Goal: Task Accomplishment & Management: Use online tool/utility

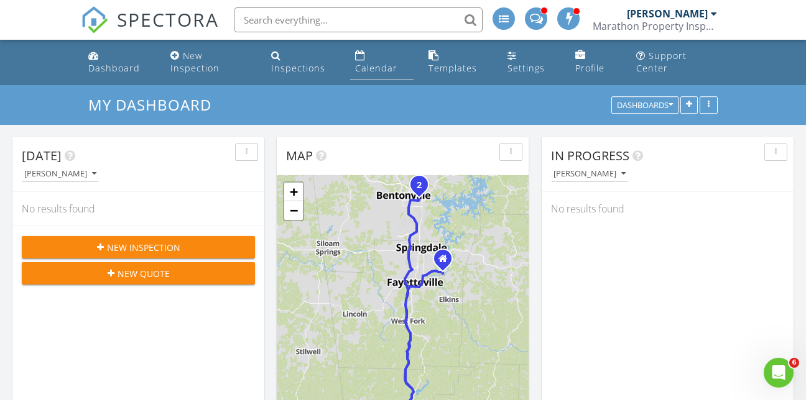
click at [359, 55] on div "Calendar" at bounding box center [360, 55] width 10 height 10
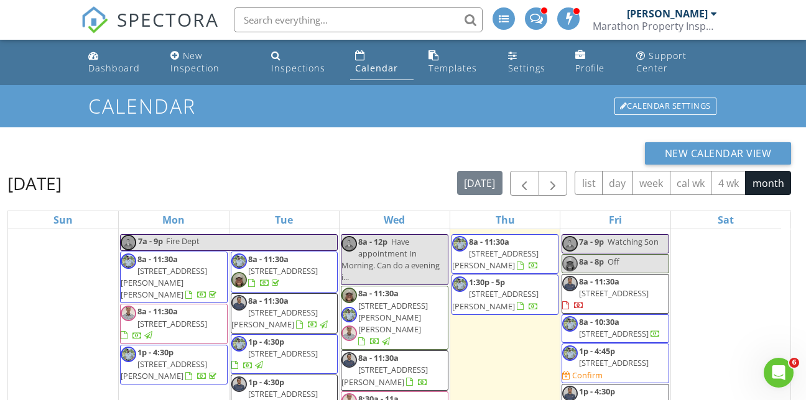
scroll to position [1057, 0]
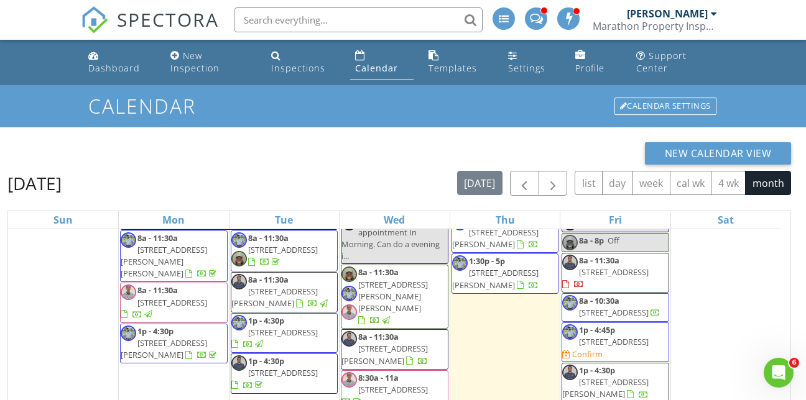
click at [604, 307] on span "[STREET_ADDRESS]" at bounding box center [614, 312] width 70 height 11
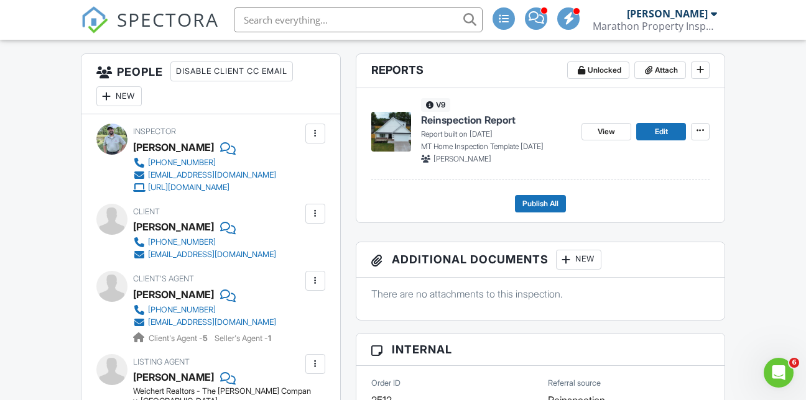
scroll to position [249, 0]
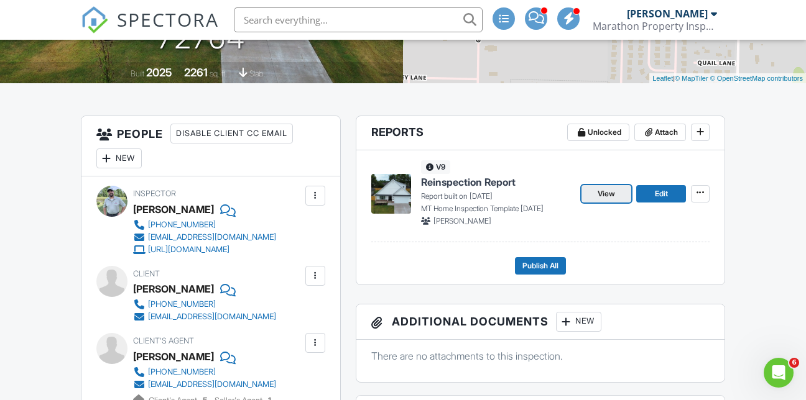
click at [609, 200] on span "View" at bounding box center [606, 194] width 17 height 12
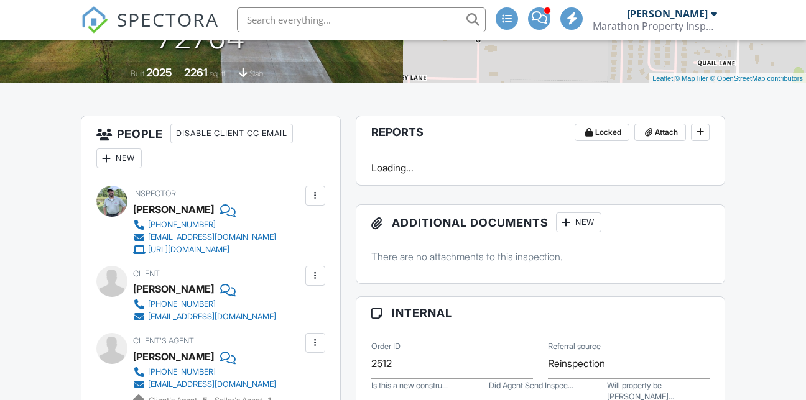
scroll to position [38, 0]
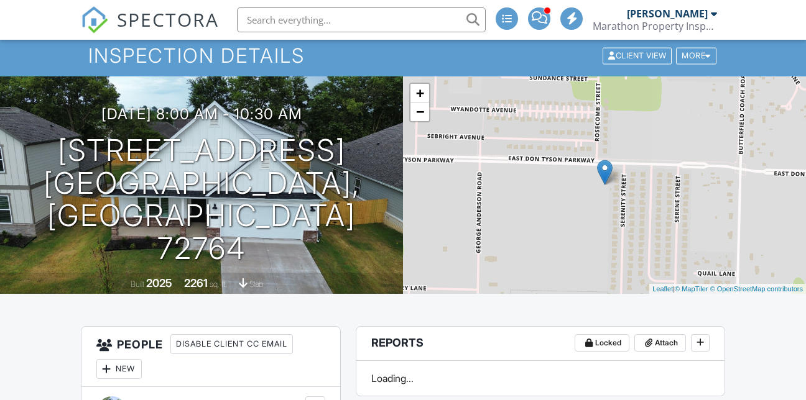
click at [301, 21] on input "text" at bounding box center [361, 19] width 249 height 25
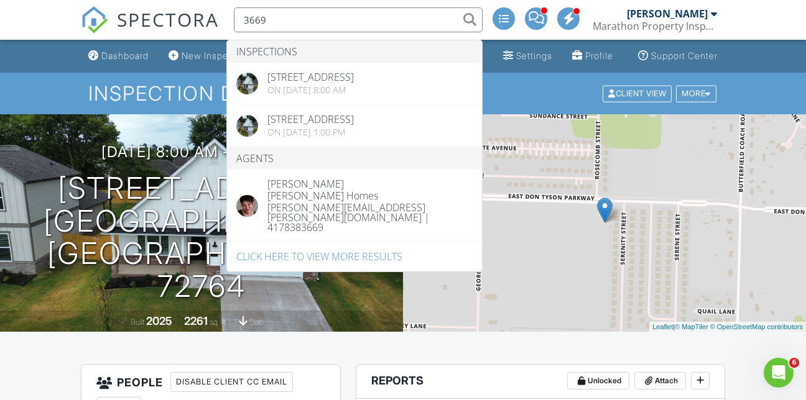
scroll to position [0, 0]
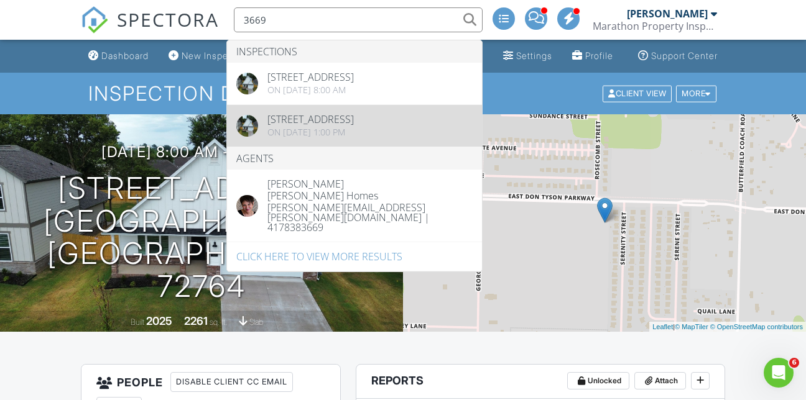
type input "3669"
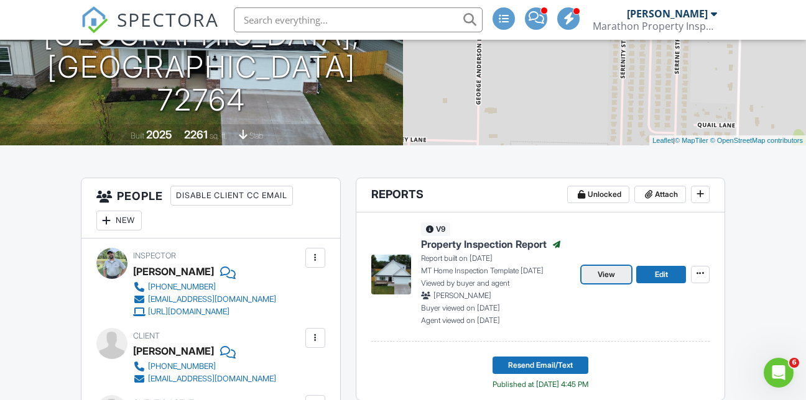
click at [598, 281] on span "View" at bounding box center [606, 275] width 17 height 12
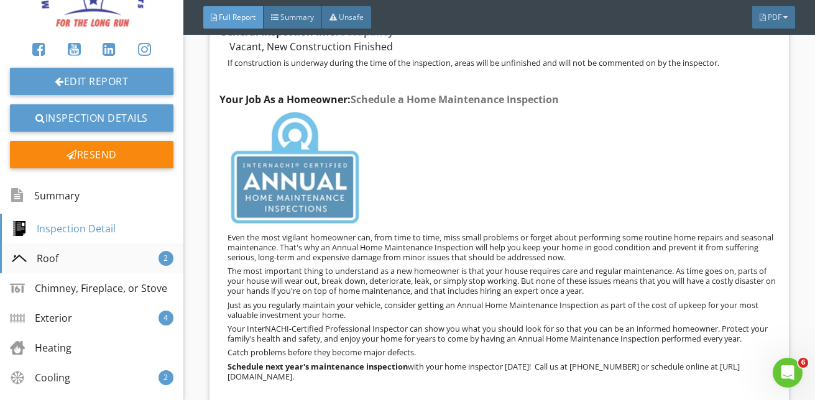
scroll to position [124, 0]
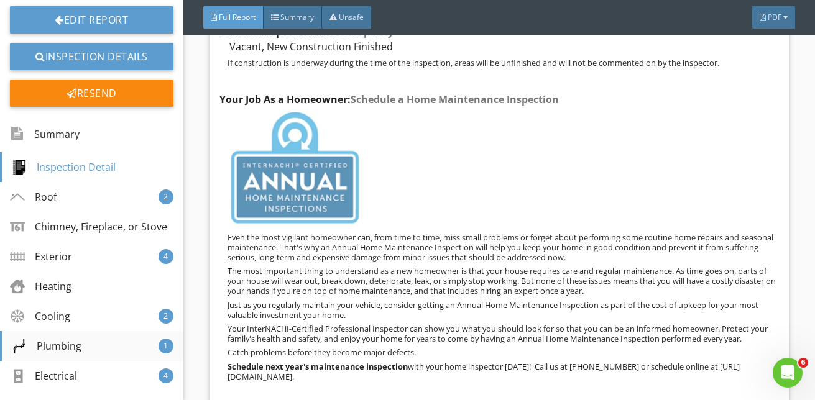
click at [65, 354] on div "Plumbing" at bounding box center [47, 346] width 70 height 15
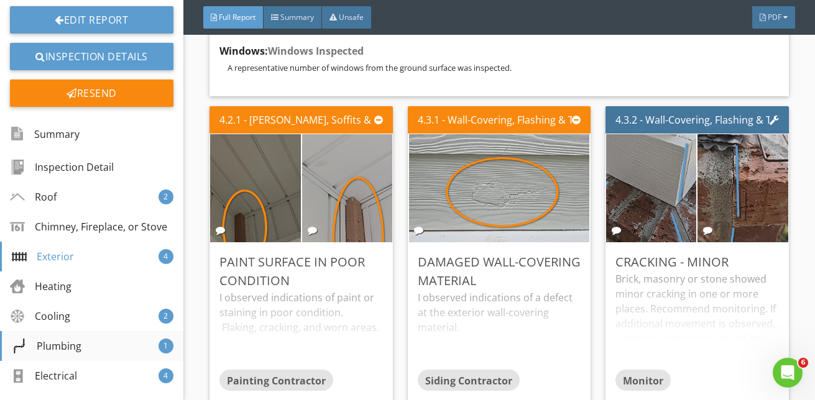
scroll to position [24855, 0]
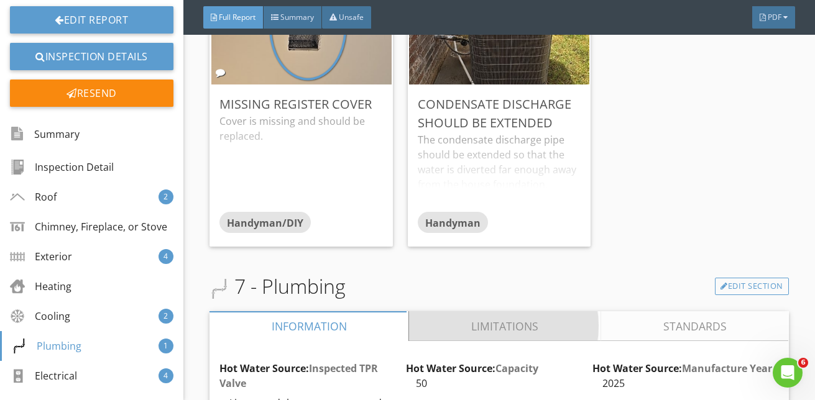
click at [505, 312] on link "Limitations" at bounding box center [506, 327] width 192 height 30
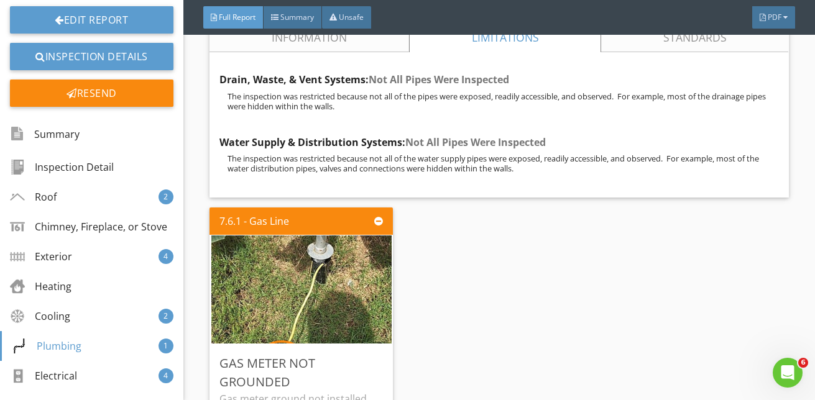
scroll to position [25166, 0]
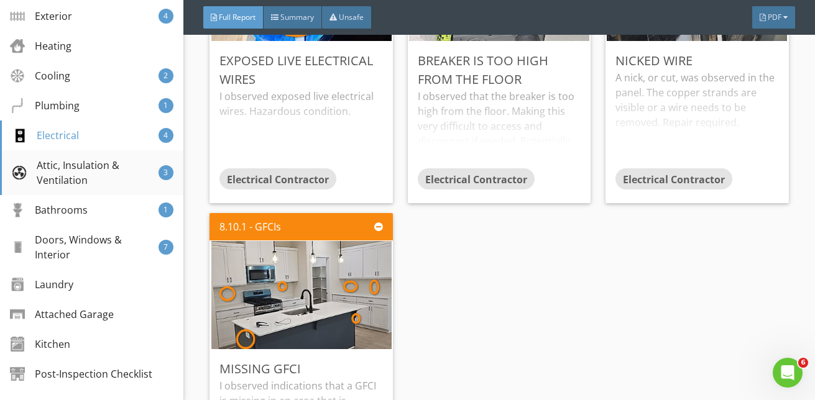
scroll to position [373, 0]
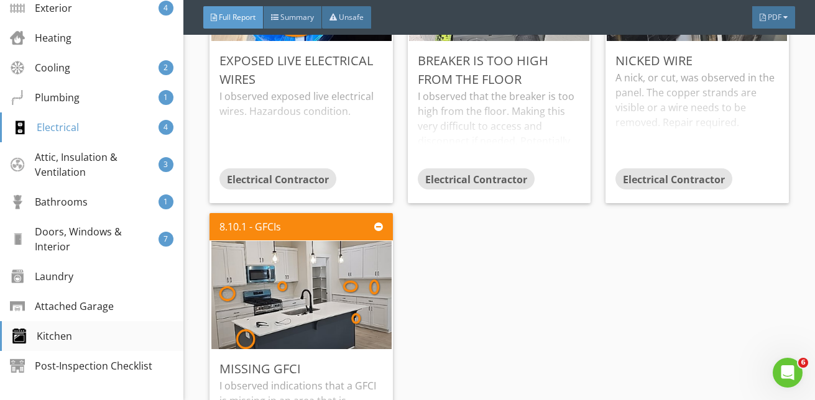
click at [55, 344] on div "Kitchen" at bounding box center [42, 336] width 60 height 15
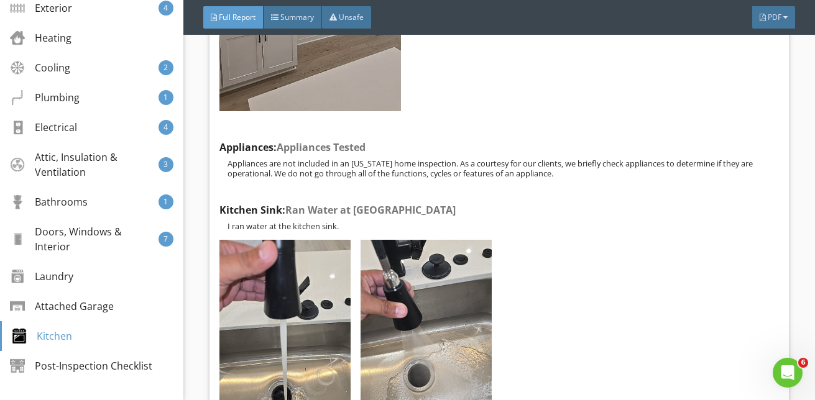
scroll to position [60093, 0]
